Goal: Find specific page/section: Find specific page/section

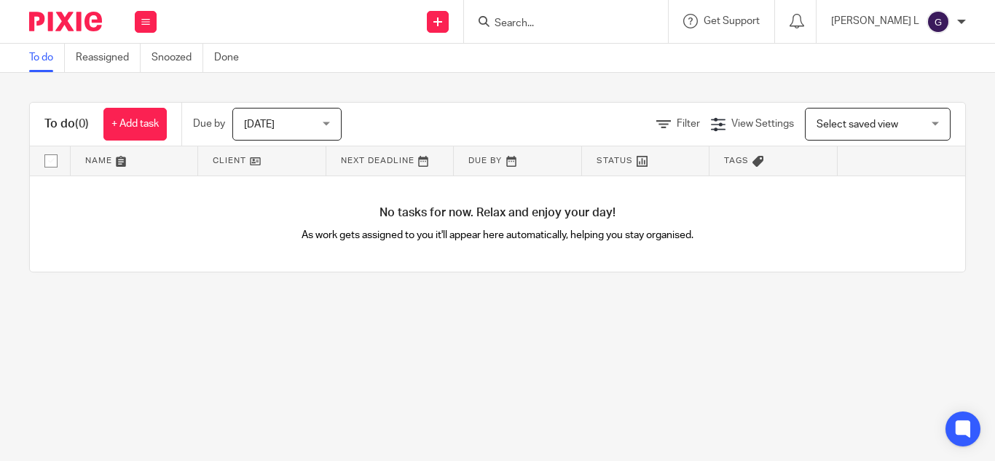
click at [572, 21] on input "Search" at bounding box center [558, 23] width 131 height 13
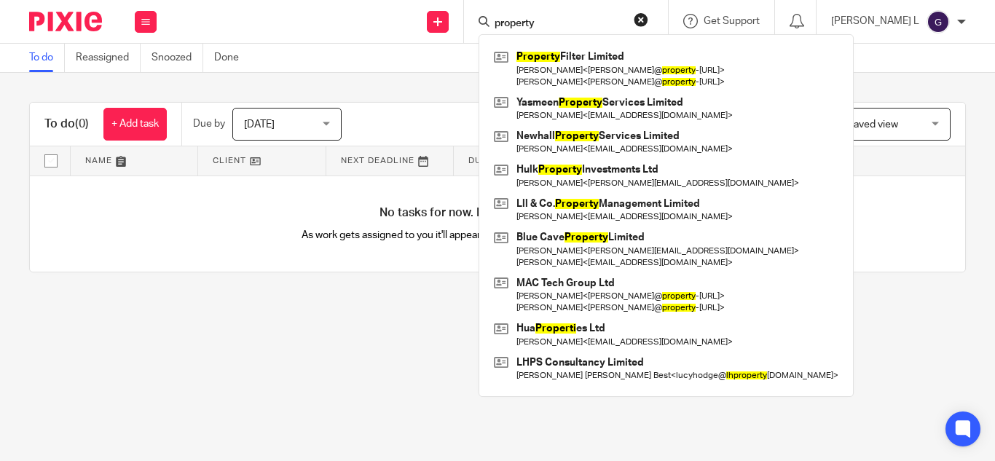
type input "property"
click at [610, 45] on div "Property Filter Limited [PERSON_NAME] < guillaume@ property -[URL] > [PERSON_NA…" at bounding box center [665, 215] width 375 height 363
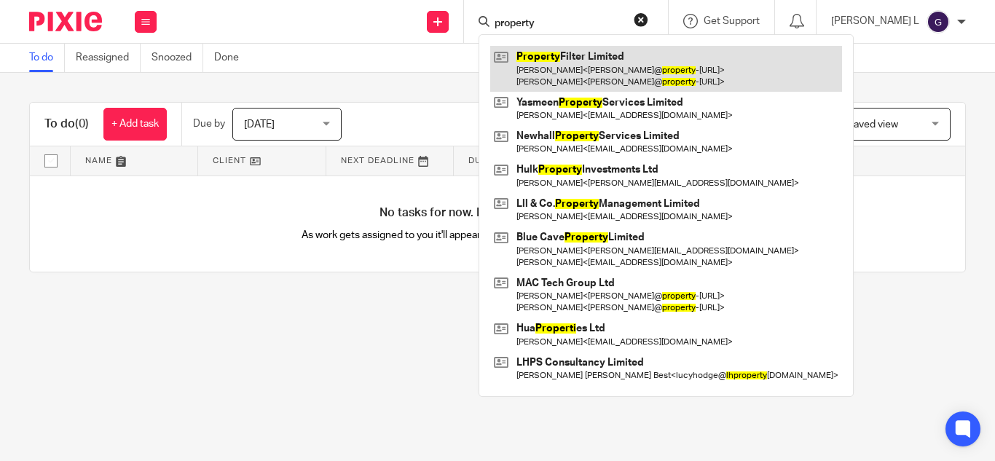
click at [613, 55] on link at bounding box center [666, 68] width 352 height 45
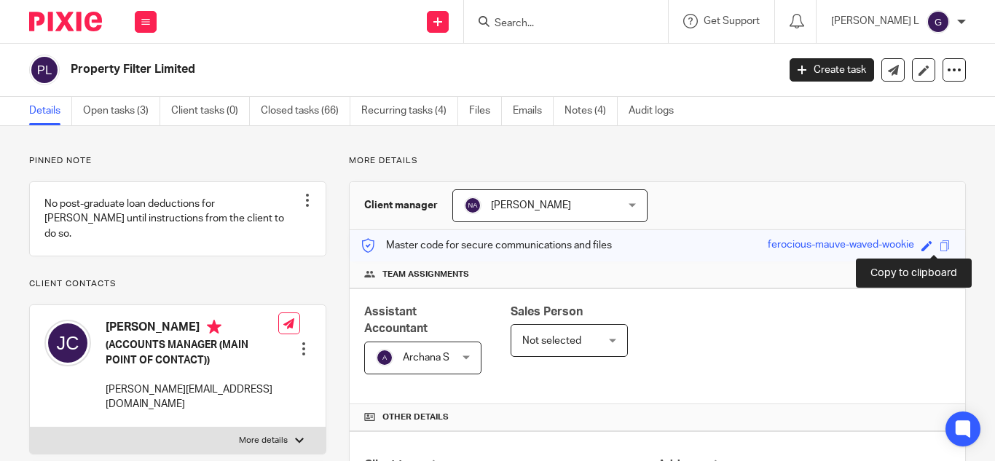
click at [939, 248] on span at bounding box center [944, 245] width 11 height 11
